Goal: Task Accomplishment & Management: Manage account settings

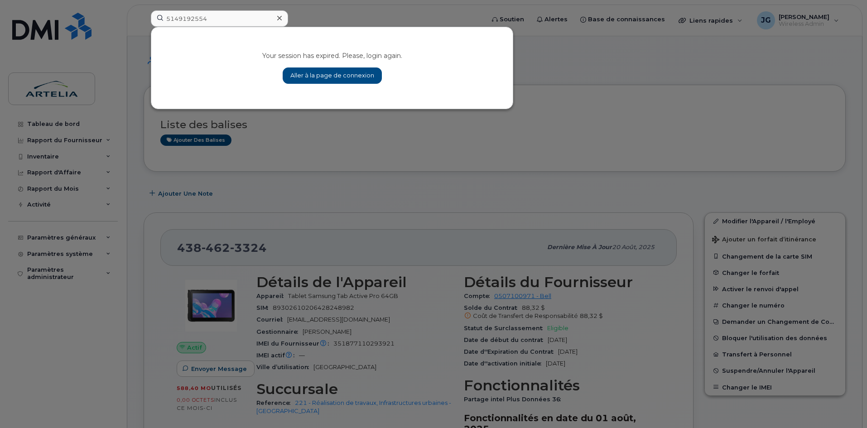
type input "5149192554"
click at [312, 78] on link "Aller à la page de connexion" at bounding box center [332, 75] width 99 height 16
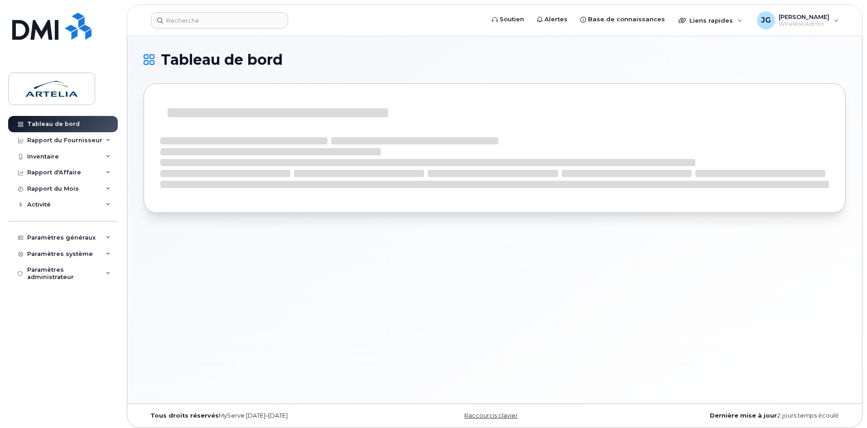
click at [257, 33] on header "Soutien Alertes Base de connaissances Liens rapides Suspendre/Supprimer l’appar…" at bounding box center [494, 21] width 735 height 32
click at [266, 22] on input at bounding box center [219, 20] width 137 height 16
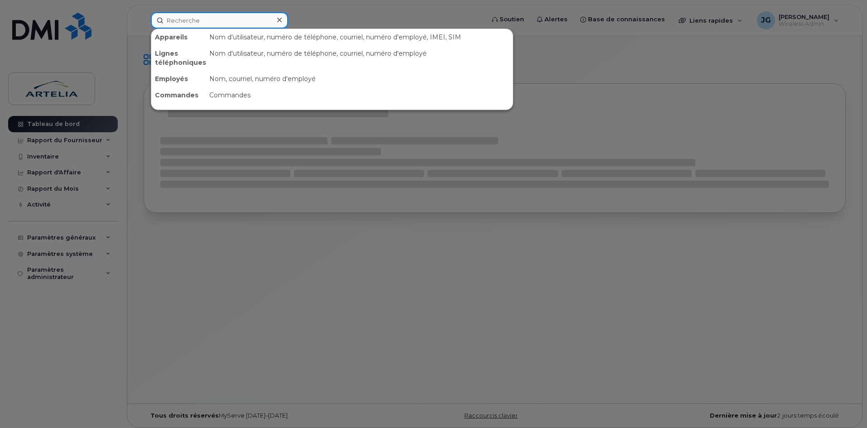
paste input "5149192554"
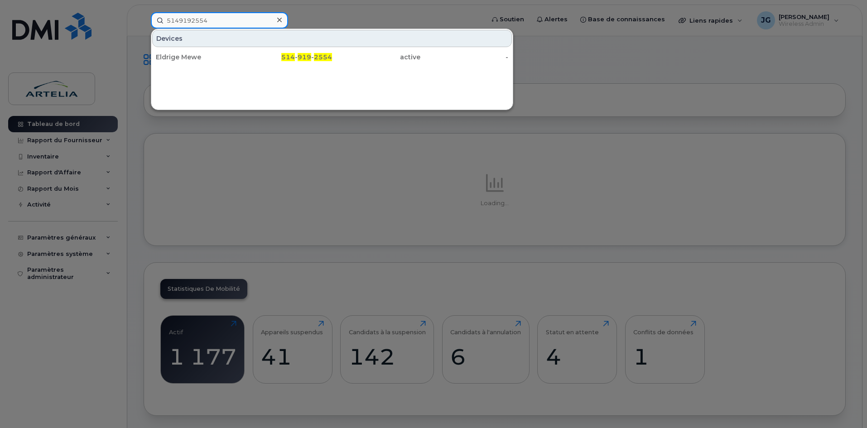
type input "5149192554"
click at [260, 66] on div "Eldrige Mewe 514 - 919 - 2554 active -" at bounding box center [331, 57] width 361 height 18
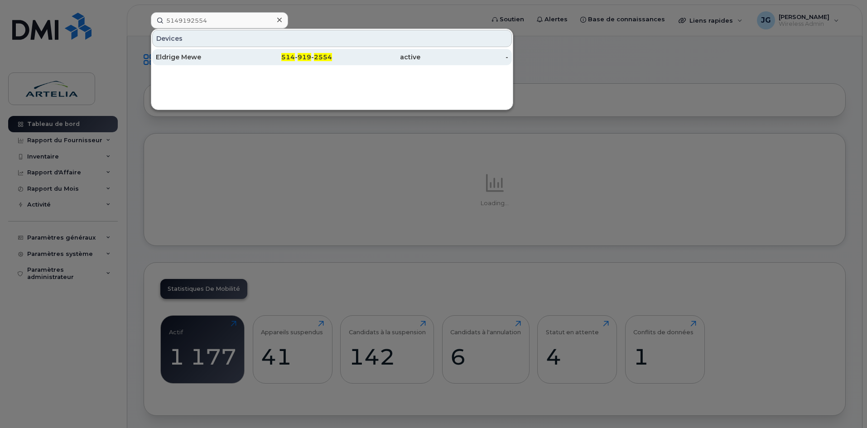
click at [261, 61] on div "514 - 919 - 2554" at bounding box center [288, 57] width 88 height 9
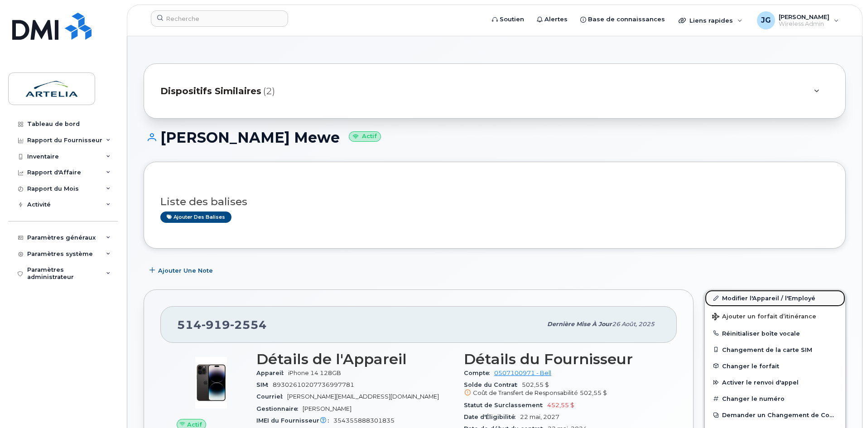
click at [768, 300] on link "Modifier l'Appareil / l'Employé" at bounding box center [775, 298] width 140 height 16
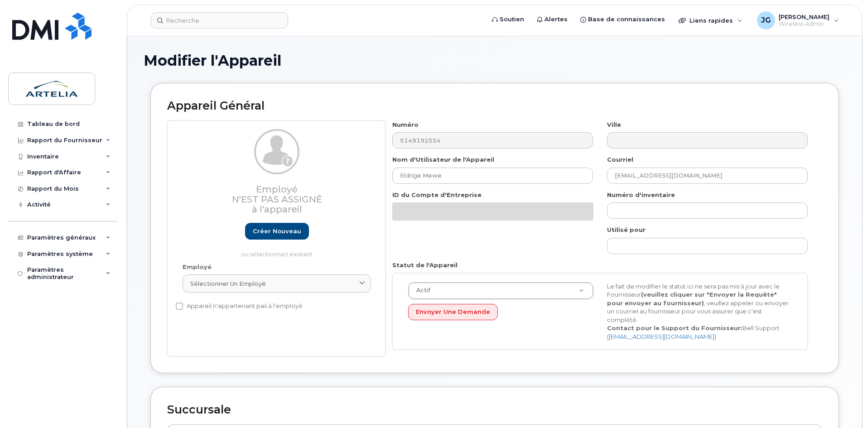
select select "29521987"
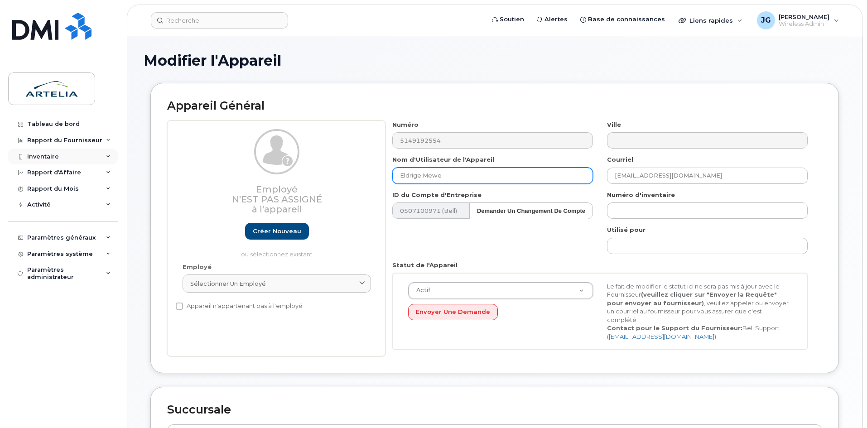
drag, startPoint x: 504, startPoint y: 174, endPoint x: 109, endPoint y: 149, distance: 395.8
click at [165, 166] on div "Appareil Général Employé N'est pas assigné à l'appareil Créer nouveau ou sélect…" at bounding box center [494, 228] width 688 height 290
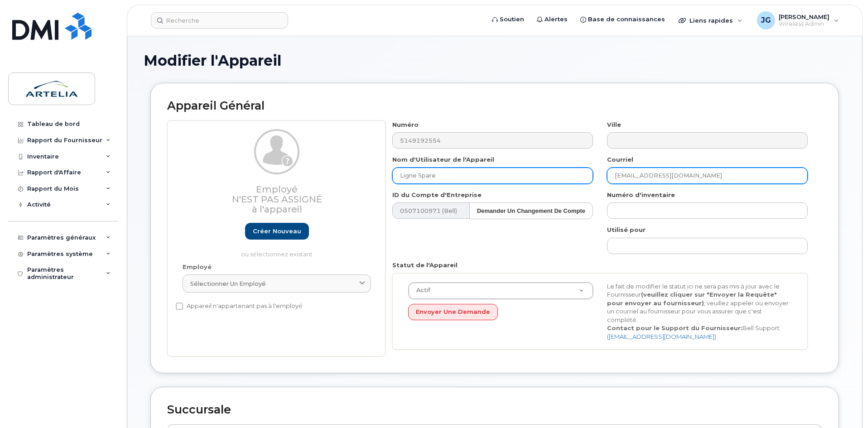
type input "Ligne Spare"
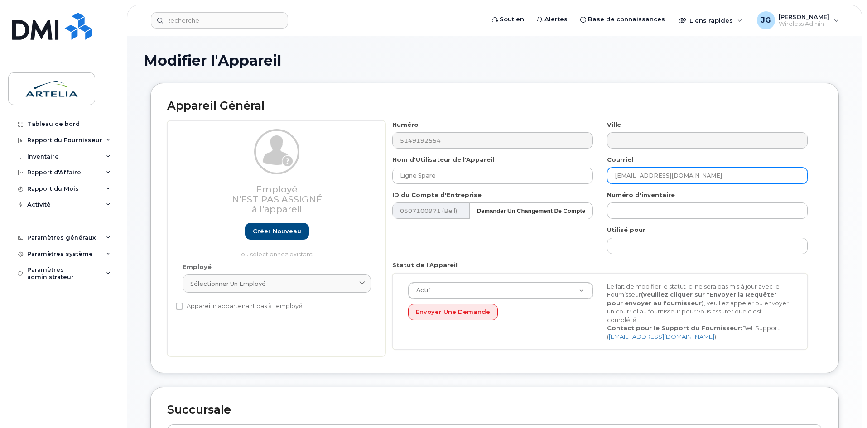
drag, startPoint x: 723, startPoint y: 168, endPoint x: 274, endPoint y: 115, distance: 452.5
click at [278, 115] on div "Appareil Général Employé N'est pas assigné à l'appareil Créer nouveau ou sélect…" at bounding box center [494, 228] width 688 height 290
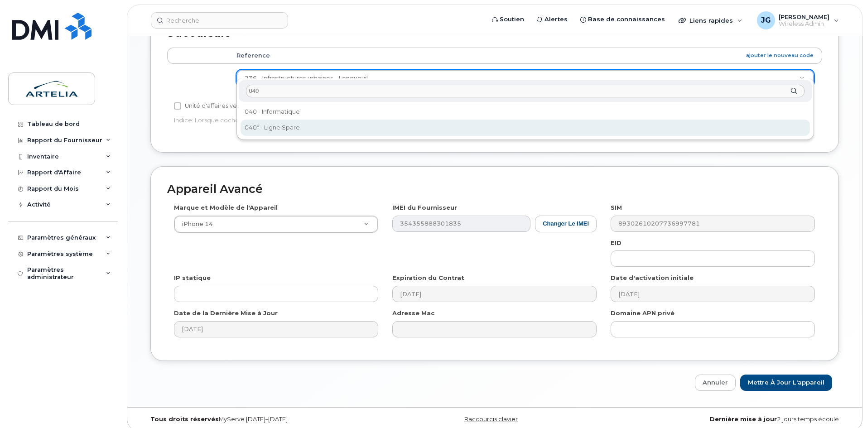
type input "040"
select select "29521960"
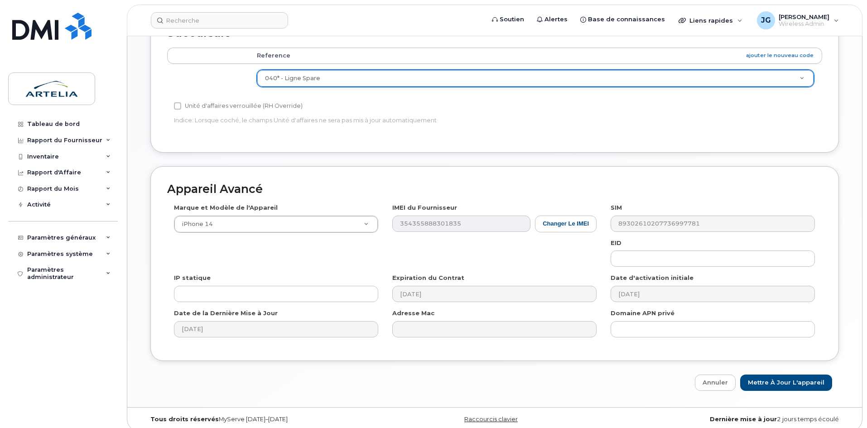
click at [789, 387] on div "Modifier l'Appareil Appareil Général Employé N'est pas assigné à l'appareil Cré…" at bounding box center [494, 33] width 735 height 748
click at [790, 375] on input "Mettre à jour l'appareil" at bounding box center [786, 383] width 92 height 17
type input "Sauvegarde..."
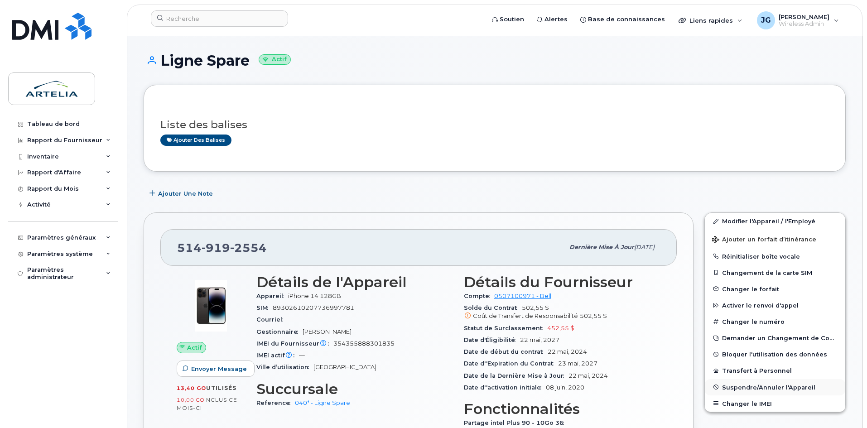
click at [756, 384] on span "Suspendre/Annuler l'Appareil" at bounding box center [768, 387] width 93 height 7
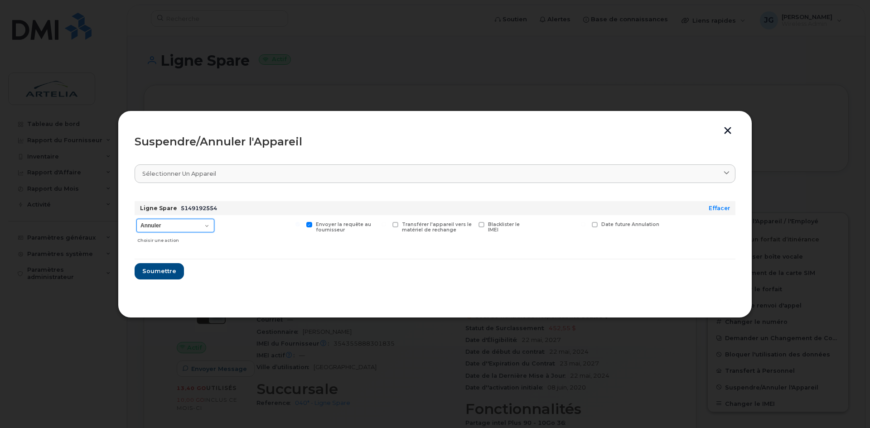
click at [187, 220] on select "Annuler Suspendre - Prolonger la suspension Suspendre - Tarif réduit Suspendre …" at bounding box center [175, 226] width 78 height 14
select select "[object Object]"
click at [136, 219] on select "Annuler Suspendre - Prolonger la suspension Suspendre - Tarif réduit Suspendre …" at bounding box center [175, 226] width 78 height 14
click at [167, 268] on span "Soumettre" at bounding box center [159, 271] width 34 height 9
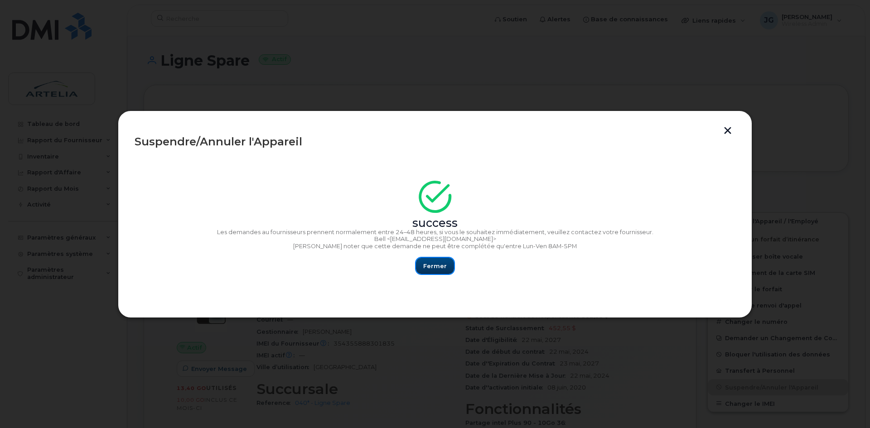
click at [425, 264] on span "Fermer" at bounding box center [435, 266] width 24 height 9
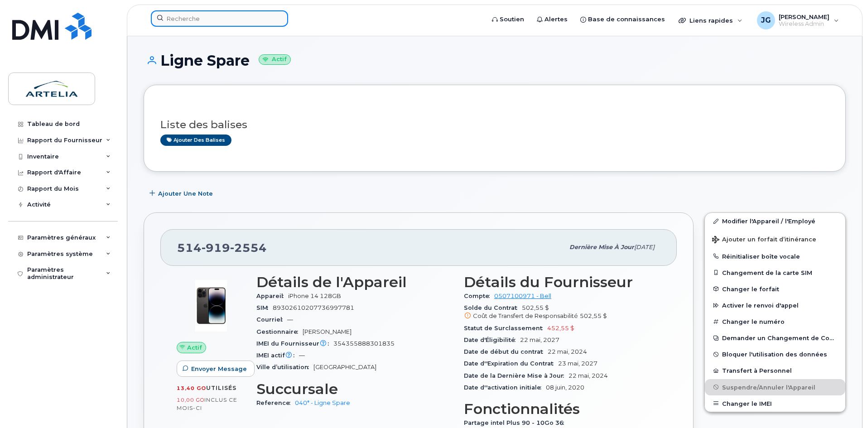
click at [219, 17] on input at bounding box center [219, 18] width 137 height 16
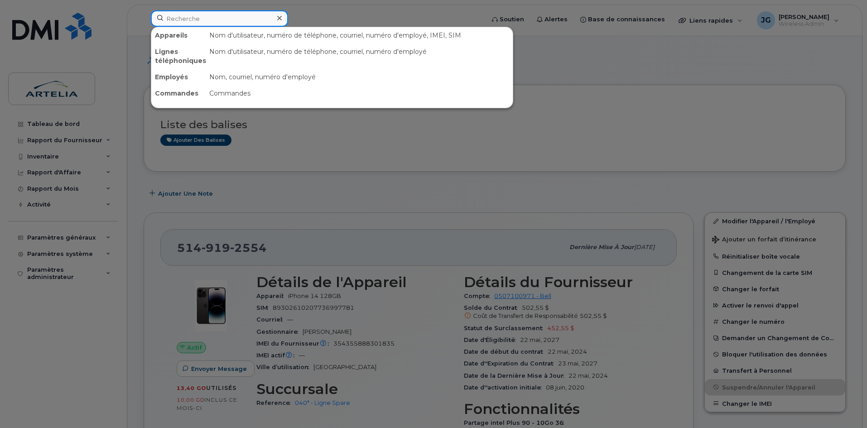
paste input "5142175736"
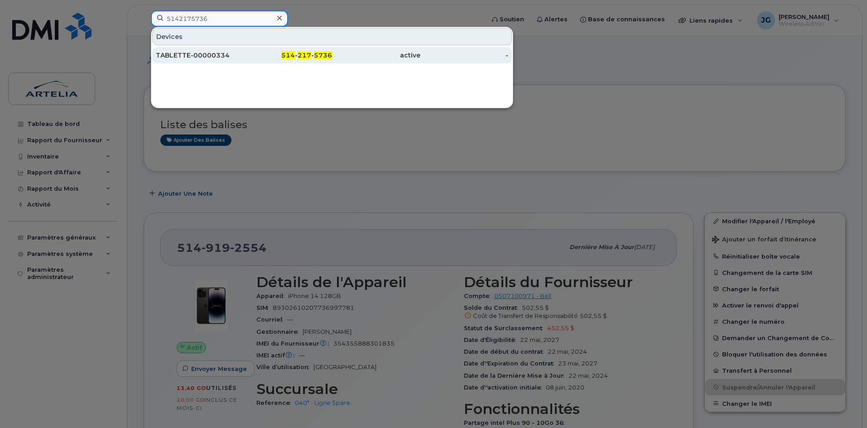
type input "5142175736"
click at [215, 57] on div "TABLETTE-00000334" at bounding box center [200, 55] width 88 height 9
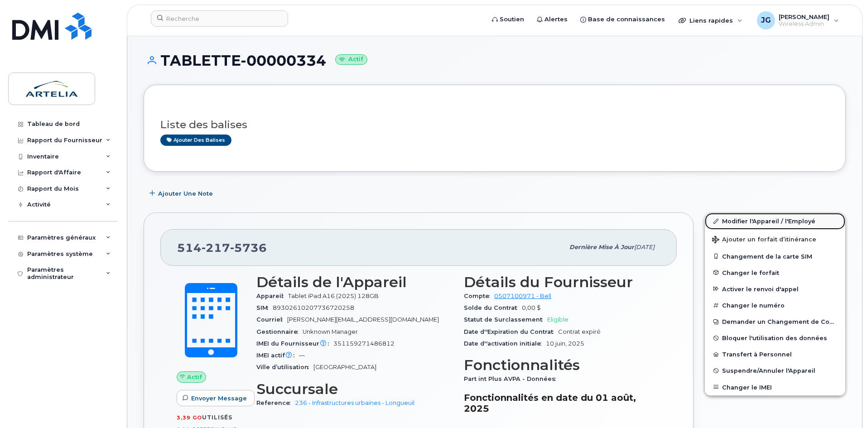
click at [723, 222] on link "Modifier l'Appareil / l'Employé" at bounding box center [775, 221] width 140 height 16
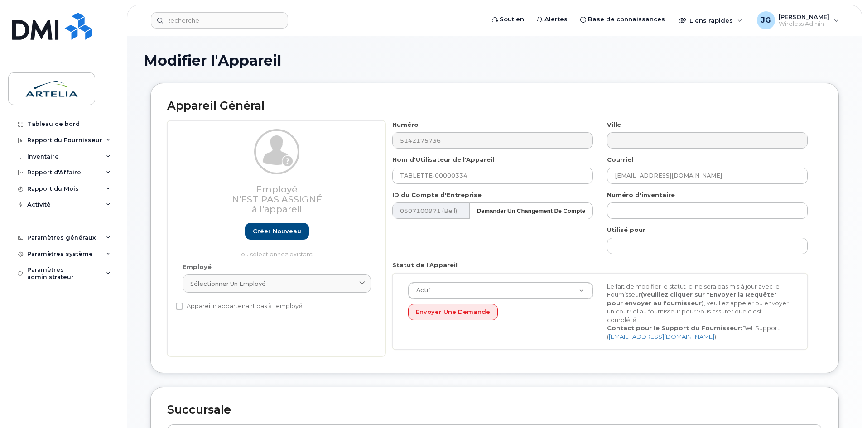
select select "29521987"
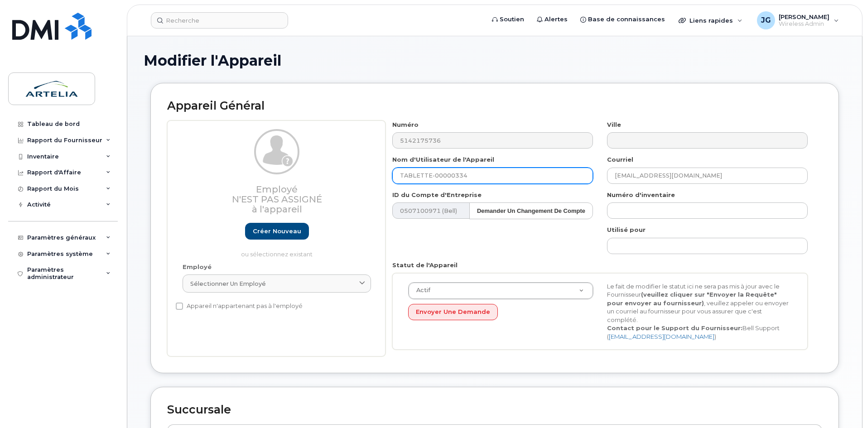
click at [519, 172] on input "TABLETTE-00000334" at bounding box center [492, 176] width 201 height 16
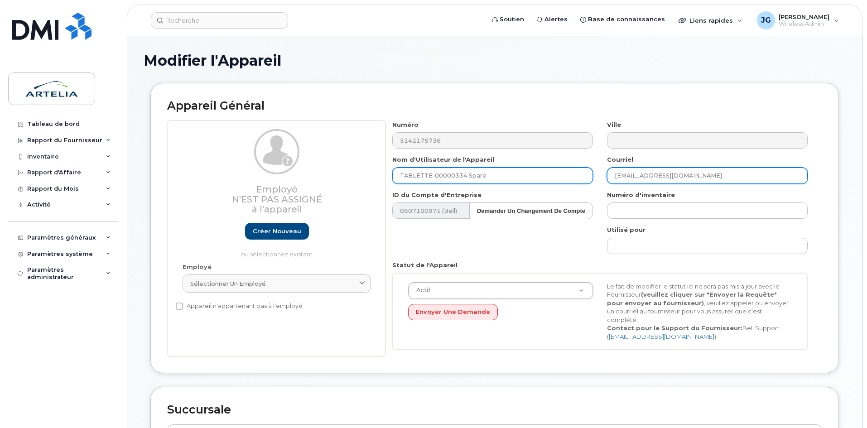
type input "TABLETTE-00000334 Spare"
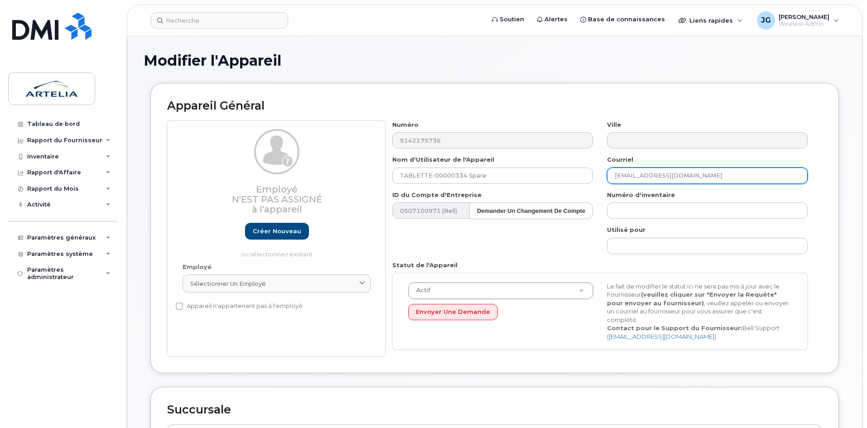
drag, startPoint x: 714, startPoint y: 170, endPoint x: 387, endPoint y: 123, distance: 330.4
click at [415, 128] on div "Numéro 5142175736 Ville Nom d'Utilisateur de l'Appareil TABLETTE-00000334 Spare…" at bounding box center [599, 238] width 429 height 236
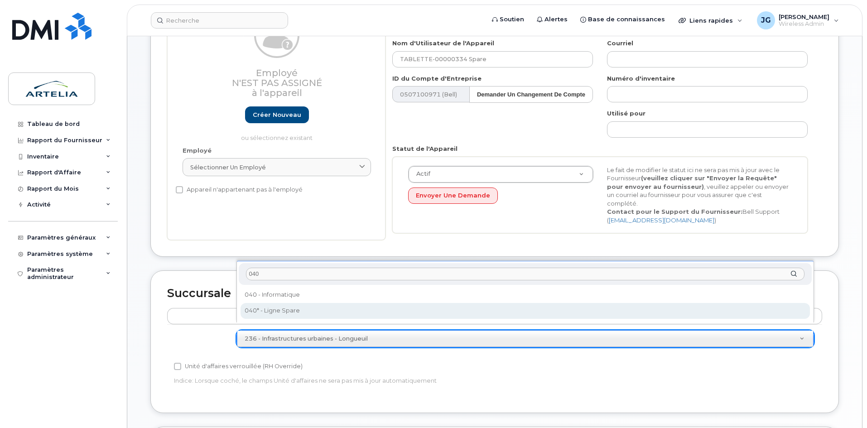
type input "040"
select select "29521960"
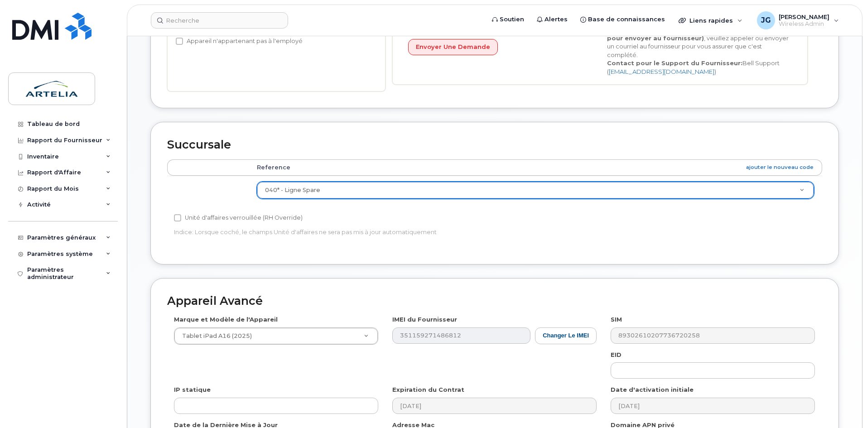
scroll to position [377, 0]
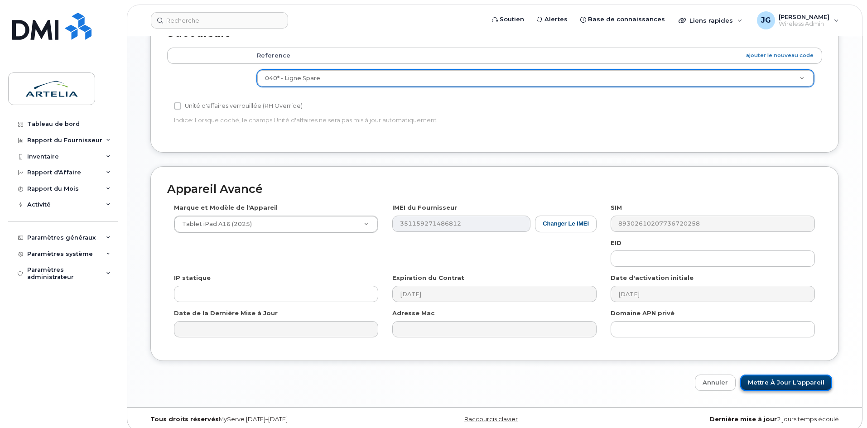
click at [784, 375] on input "Mettre à jour l'appareil" at bounding box center [786, 383] width 92 height 17
type input "Sauvegarde..."
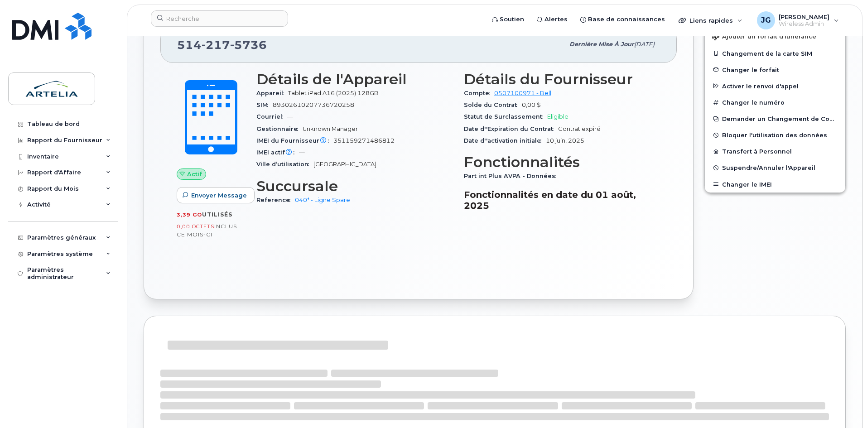
scroll to position [204, 0]
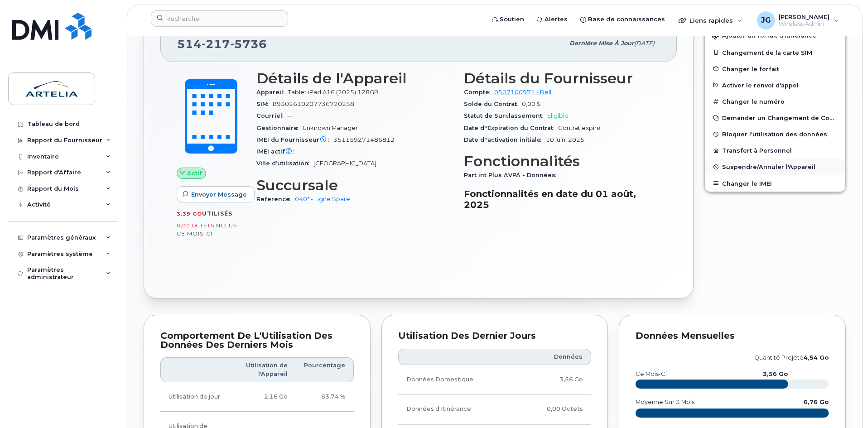
click at [735, 166] on span "Suspendre/Annuler l'Appareil" at bounding box center [768, 166] width 93 height 7
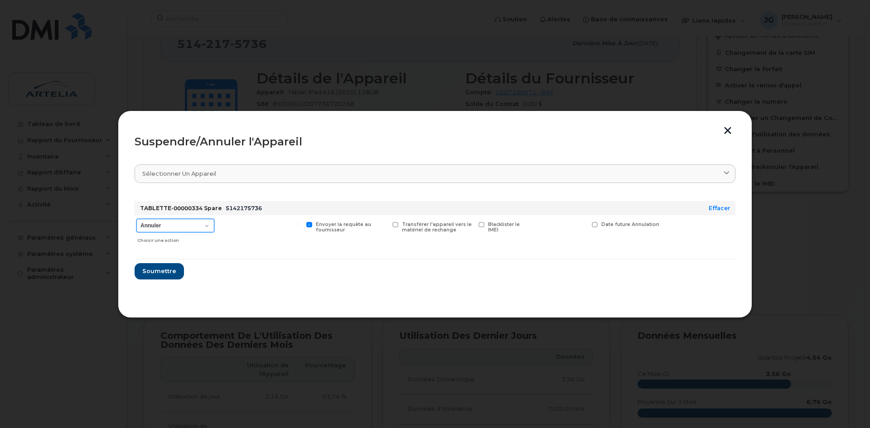
click at [151, 221] on select "Annuler Suspendre - Prolonger la suspension Suspendre - Tarif réduit Suspendre …" at bounding box center [175, 226] width 78 height 14
select select "[object Object]"
click at [136, 219] on select "Annuler Suspendre - Prolonger la suspension Suspendre - Tarif réduit Suspendre …" at bounding box center [175, 226] width 78 height 14
click at [165, 275] on span "Soumettre" at bounding box center [159, 271] width 34 height 9
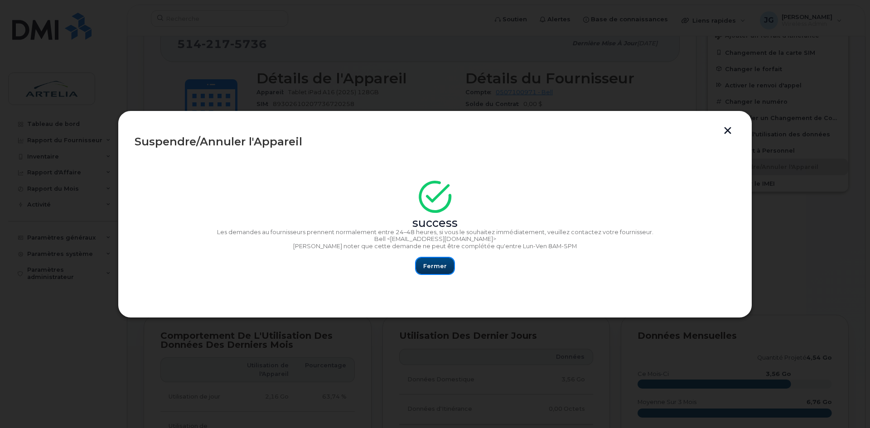
click at [420, 263] on button "Fermer" at bounding box center [435, 266] width 38 height 16
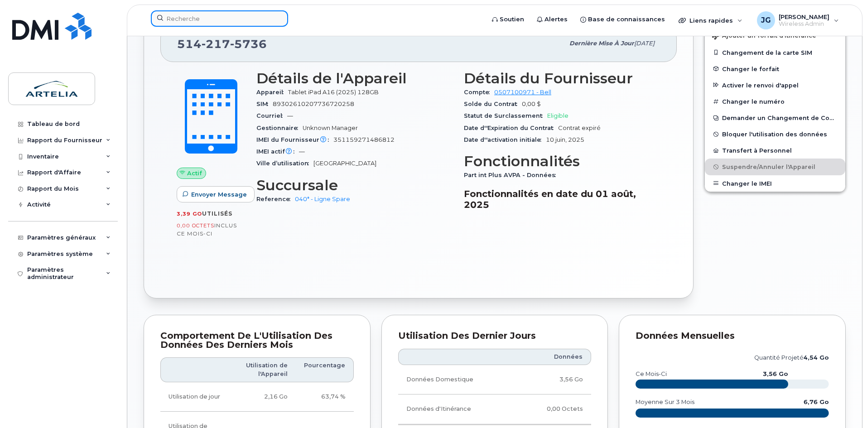
click at [198, 16] on input at bounding box center [219, 18] width 137 height 16
paste input "8196796722"
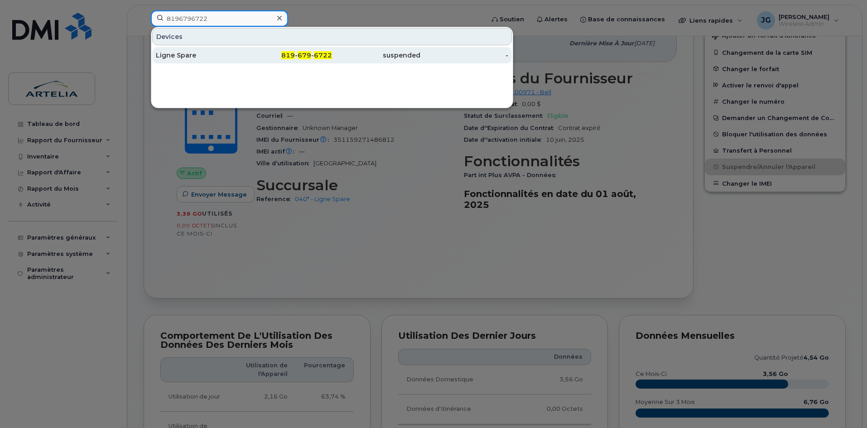
type input "8196796722"
click at [200, 47] on link "Ligne Spare 819 - 679 - 6722 suspended -" at bounding box center [332, 55] width 360 height 16
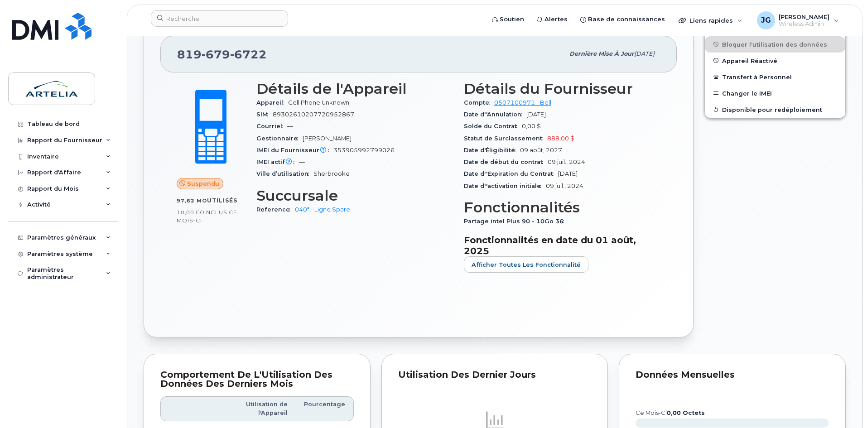
scroll to position [57, 0]
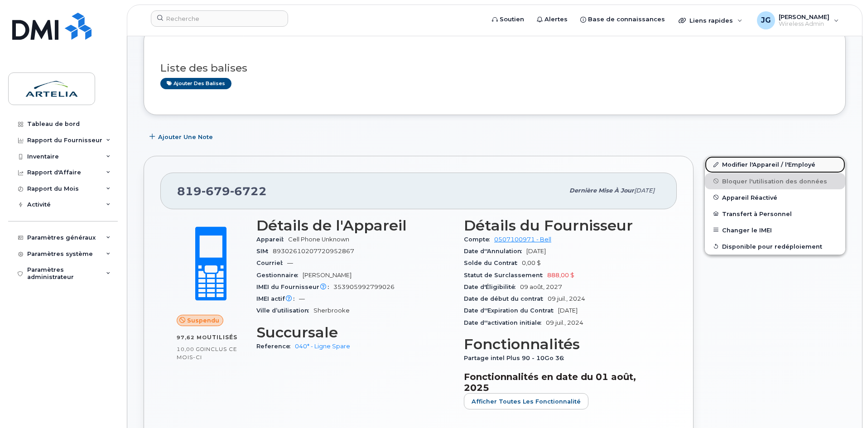
click at [747, 168] on link "Modifier l'Appareil / l'Employé" at bounding box center [775, 164] width 140 height 16
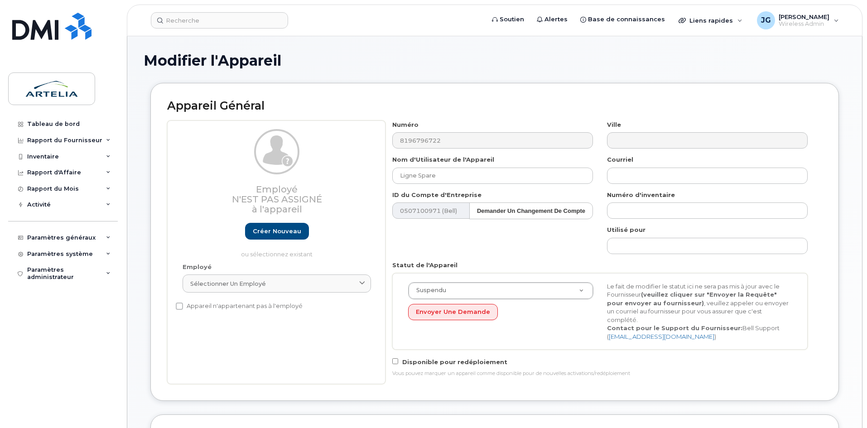
select select "29521960"
drag, startPoint x: 466, startPoint y: 161, endPoint x: 463, endPoint y: 165, distance: 5.2
click at [463, 165] on div "Nom d'Utilisateur de l'Appareil Ligne Spare" at bounding box center [492, 169] width 215 height 29
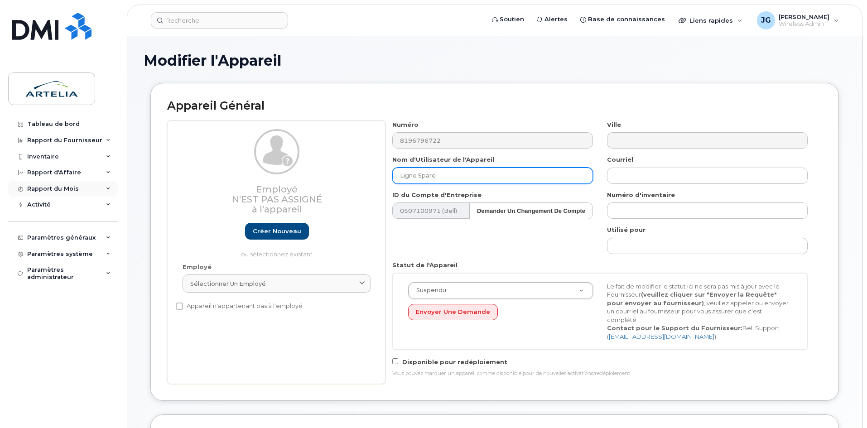
drag, startPoint x: 462, startPoint y: 173, endPoint x: 95, endPoint y: 186, distance: 367.5
click at [127, 187] on div "Soutien Alertes Base de connaissances Liens rapides Suspendre/Supprimer l’appar…" at bounding box center [494, 423] width 735 height 775
paste input "Michaël"
paste input "Desormeaux"
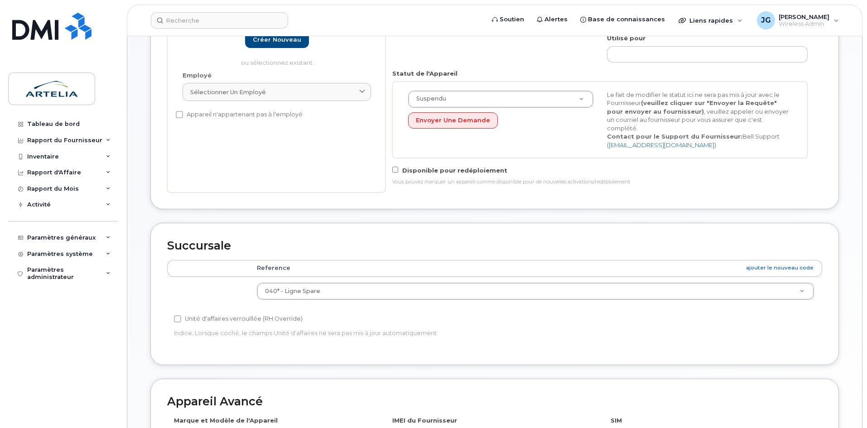
scroll to position [204, 0]
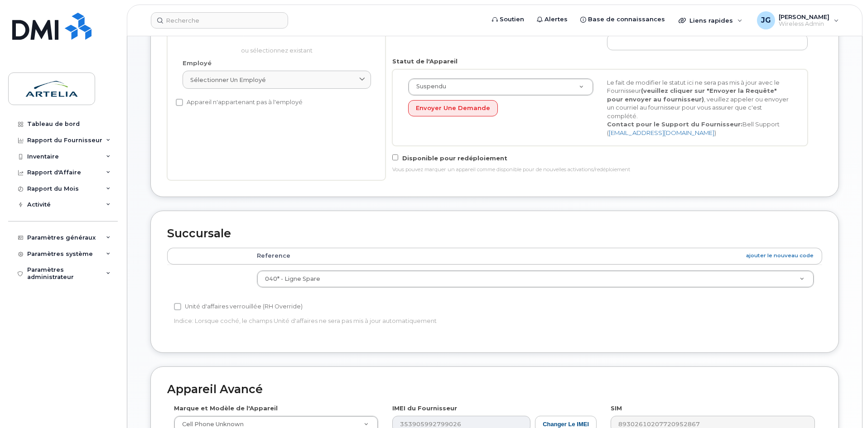
type input "[PERSON_NAME]"
click at [288, 284] on td "040* - Ligne Spare 0 015 - Direction 020 - Comptabilité 030 - Administration 04…" at bounding box center [535, 278] width 573 height 29
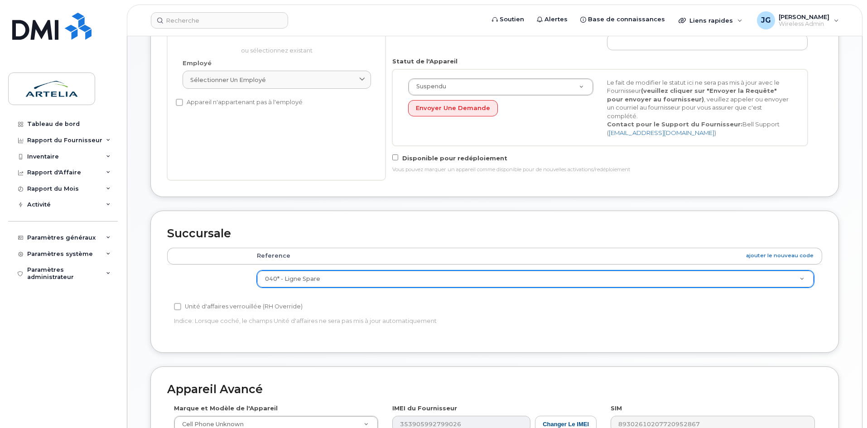
click at [292, 280] on td "040* - Ligne Spare 0 015 - Direction 020 - Comptabilité 030 - Administration 04…" at bounding box center [535, 278] width 573 height 29
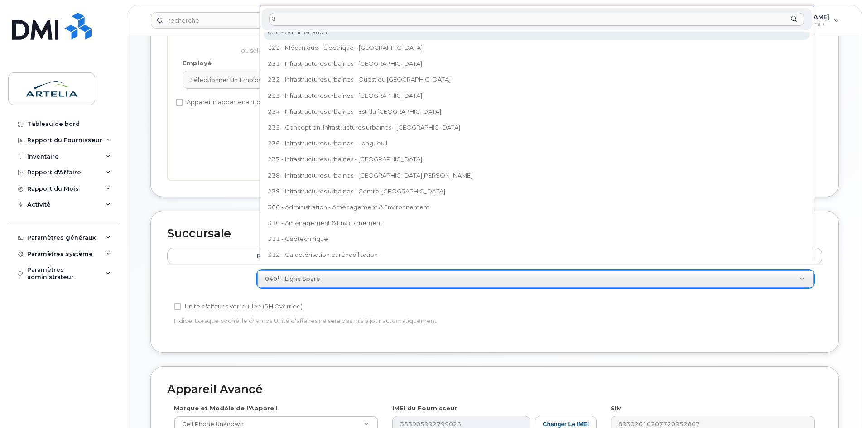
scroll to position [0, 0]
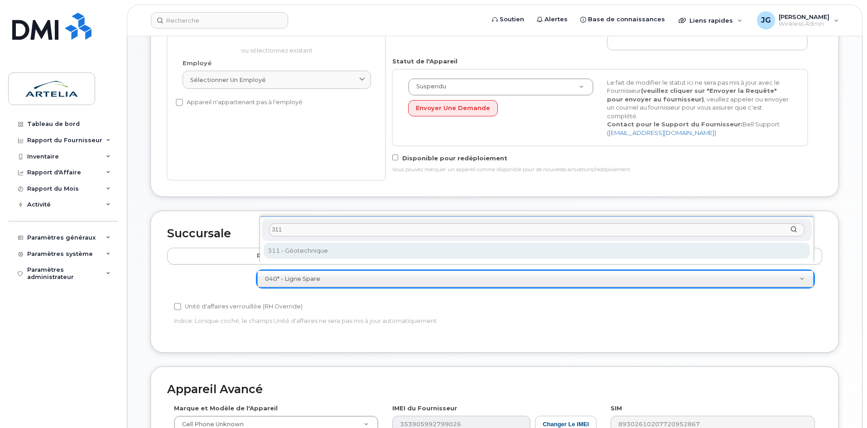
type input "311"
select select "29521994"
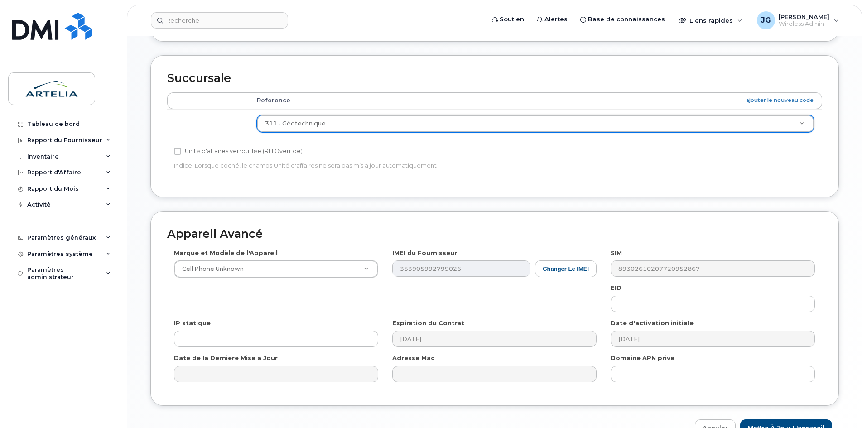
scroll to position [404, 0]
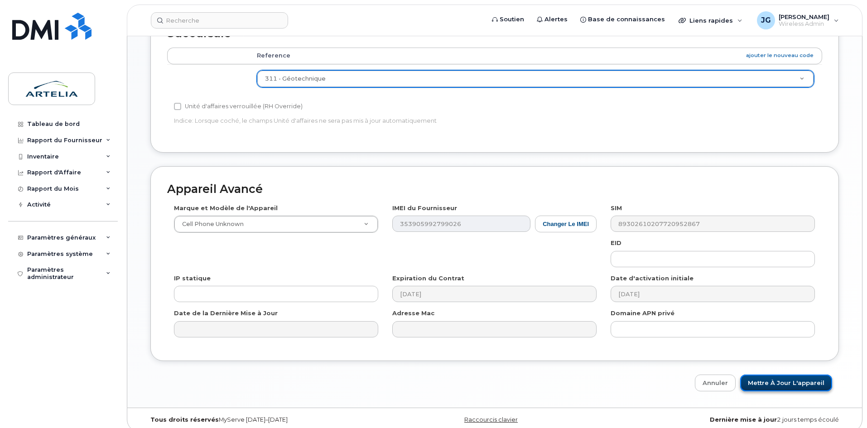
click at [782, 379] on input "Mettre à jour l'appareil" at bounding box center [786, 383] width 92 height 17
type input "Sauvegarde..."
